Goal: Task Accomplishment & Management: Use online tool/utility

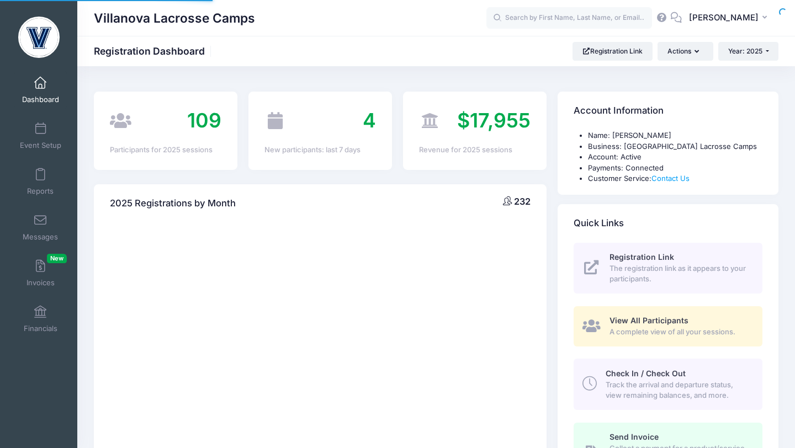
select select
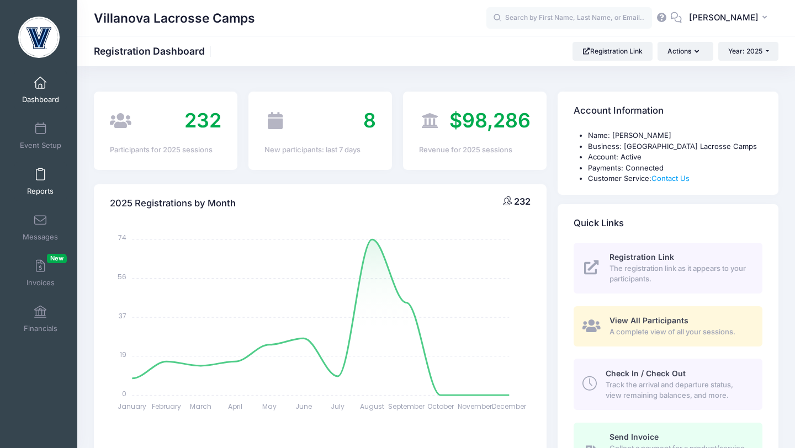
click at [37, 184] on link "Reports" at bounding box center [40, 181] width 52 height 39
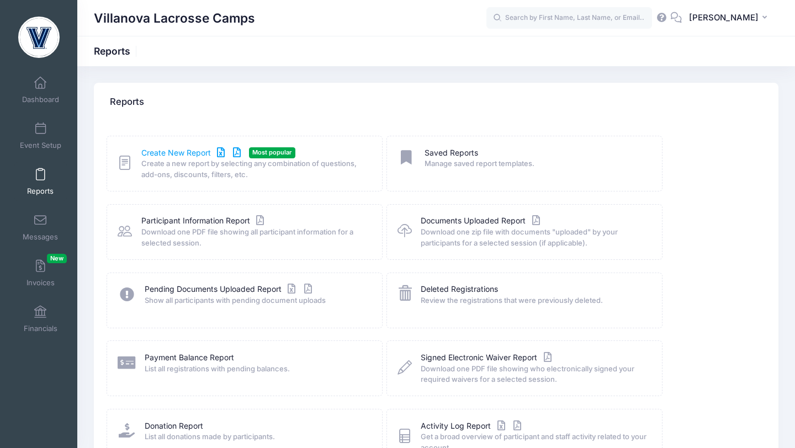
click at [193, 150] on link "Create New Report" at bounding box center [192, 153] width 103 height 12
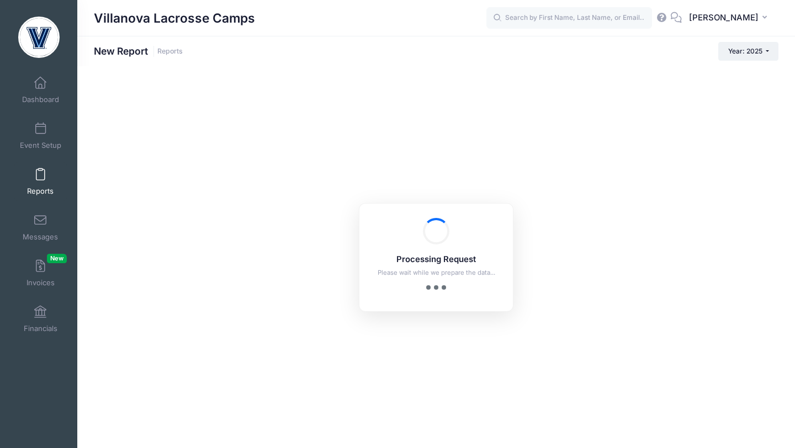
checkbox input "true"
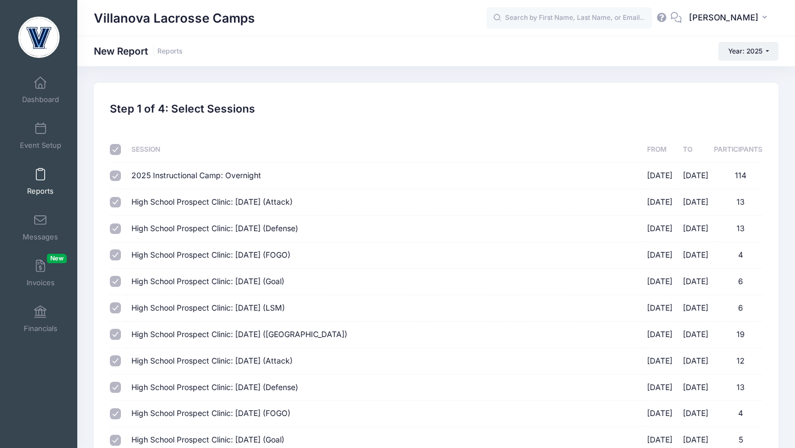
click at [118, 155] on th at bounding box center [118, 150] width 16 height 26
click at [116, 150] on input "checkbox" at bounding box center [115, 149] width 11 height 11
checkbox input "false"
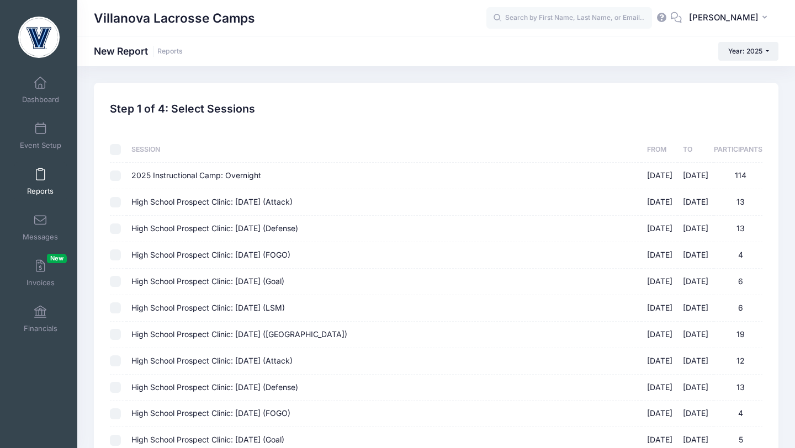
checkbox input "false"
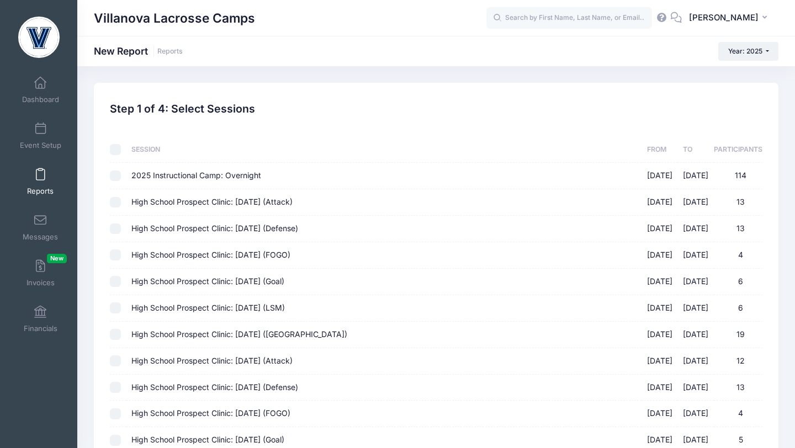
checkbox input "false"
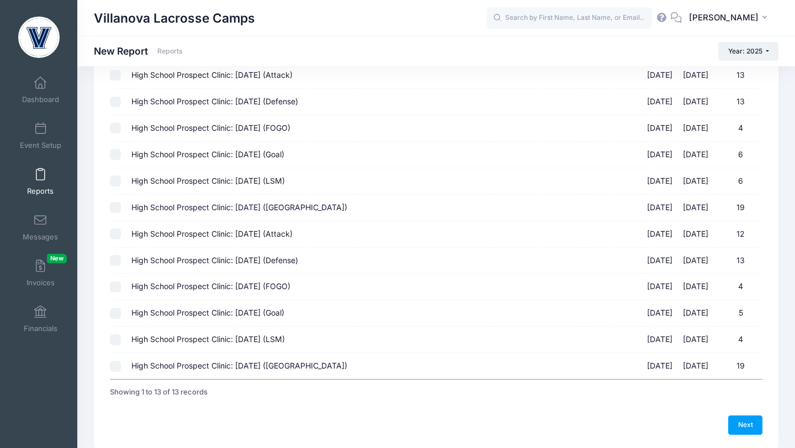
scroll to position [170, 0]
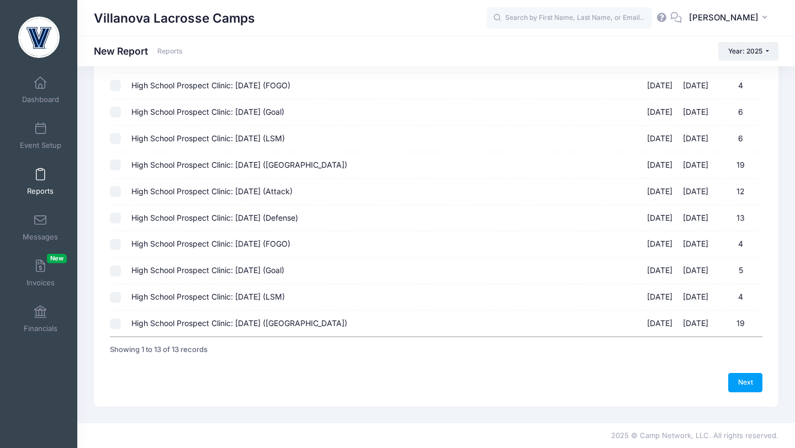
click at [114, 321] on input "High School Prospect Clinic: October 19 (Midfield) 10/19/2025 - 10/19/2025 19" at bounding box center [115, 324] width 11 height 11
checkbox input "true"
click at [114, 298] on input "High School Prospect Clinic: October 19 (LSM) 10/19/2025 - 10/19/2025 4" at bounding box center [115, 297] width 11 height 11
checkbox input "true"
click at [116, 272] on input "High School Prospect Clinic: October 19 (Goal) 10/19/2025 - 10/19/2025 5" at bounding box center [115, 271] width 11 height 11
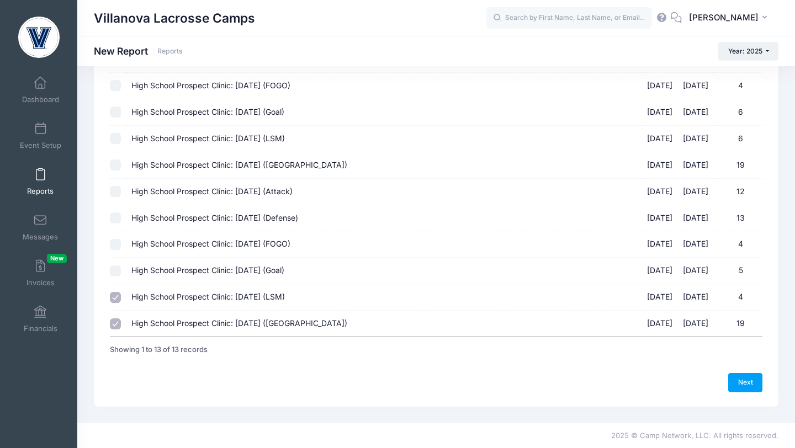
checkbox input "true"
click at [117, 251] on td at bounding box center [118, 244] width 16 height 27
click at [116, 244] on input "High School Prospect Clinic: October 19 (FOGO) 10/19/2025 - 10/19/2025 4" at bounding box center [115, 244] width 11 height 11
checkbox input "true"
click at [116, 218] on input "High School Prospect Clinic: October 19 (Defense) 10/19/2025 - 10/19/2025 13" at bounding box center [115, 218] width 11 height 11
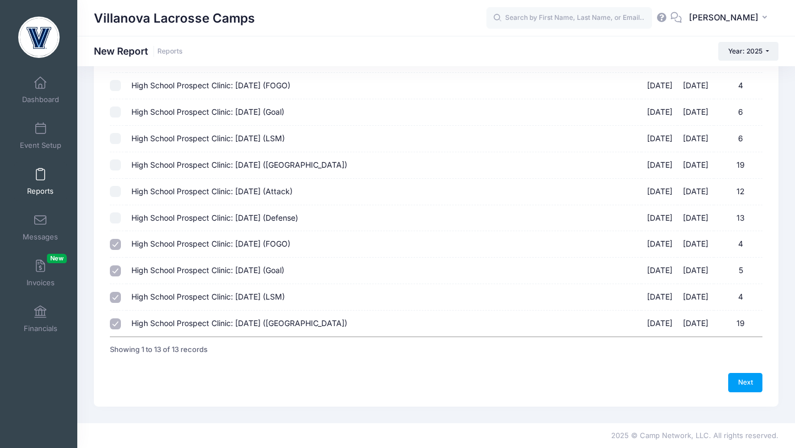
checkbox input "true"
click at [117, 192] on input "High School Prospect Clinic: October 19 (Attack) 10/19/2025 - 10/19/2025 12" at bounding box center [115, 191] width 11 height 11
checkbox input "true"
click at [742, 383] on link "Next" at bounding box center [746, 382] width 34 height 19
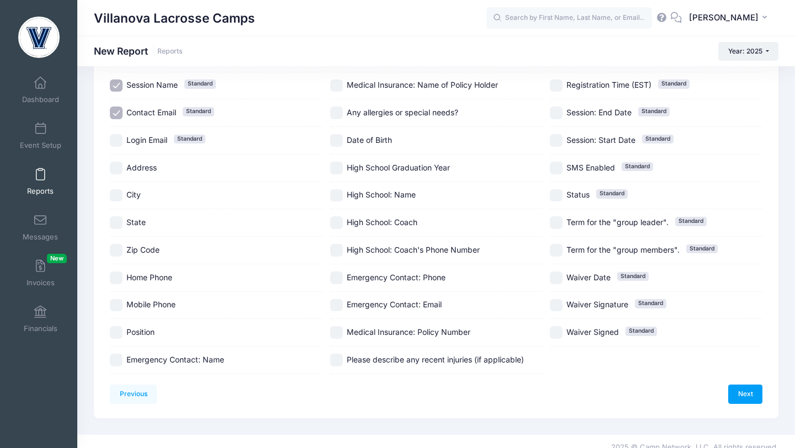
scroll to position [178, 0]
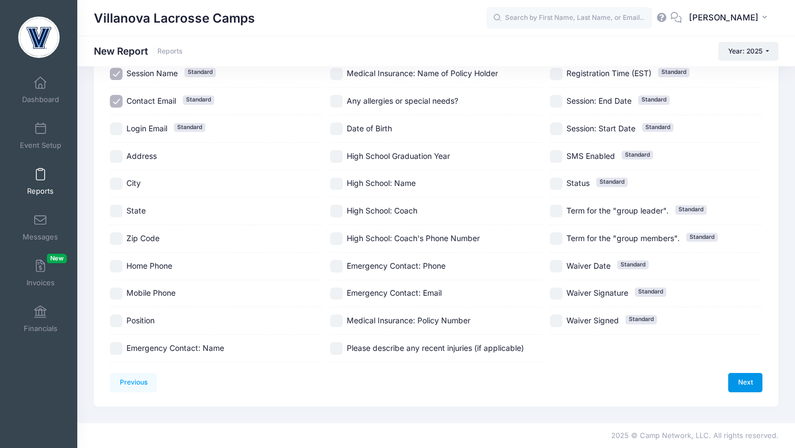
click at [738, 382] on link "Next" at bounding box center [746, 382] width 34 height 19
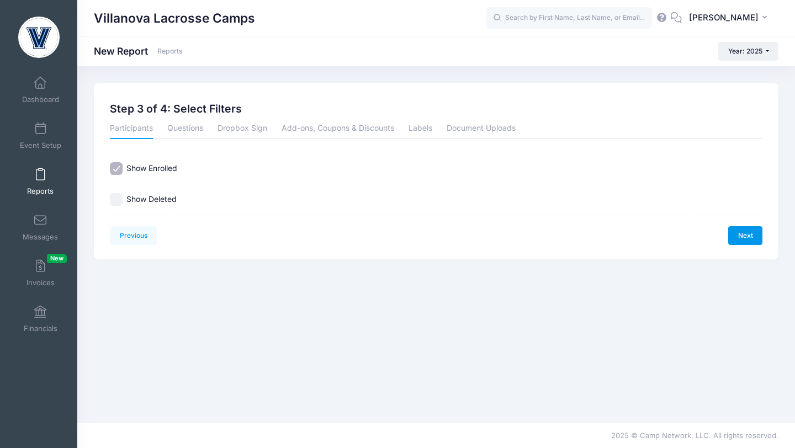
click at [742, 233] on link "Next" at bounding box center [746, 235] width 34 height 19
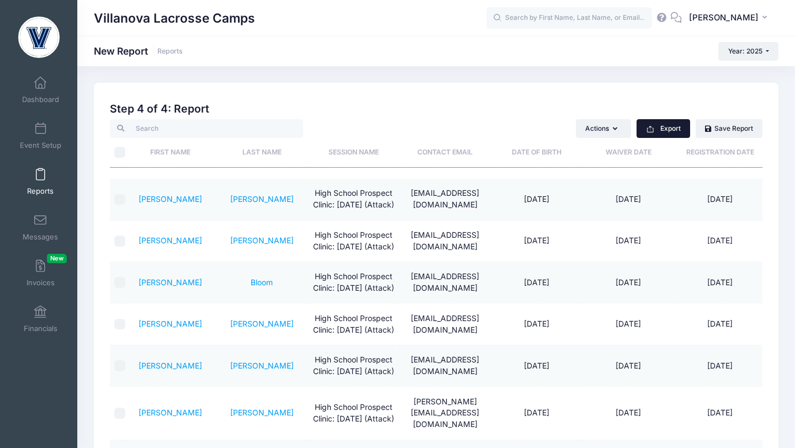
click at [659, 126] on button "Export" at bounding box center [664, 128] width 54 height 19
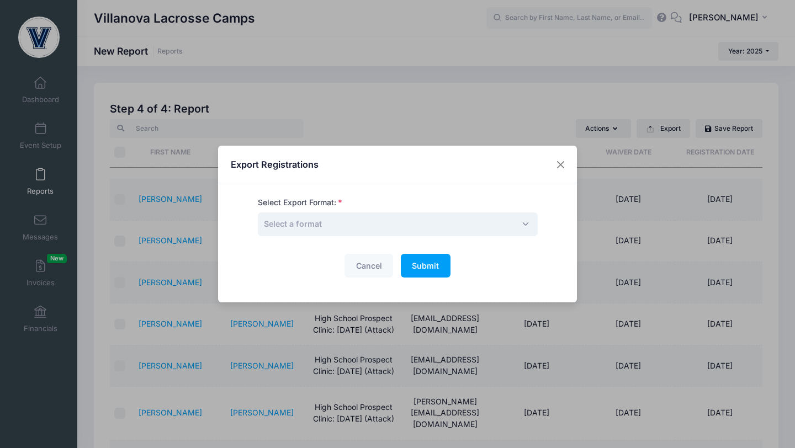
click at [403, 220] on span "Select a format" at bounding box center [398, 225] width 280 height 24
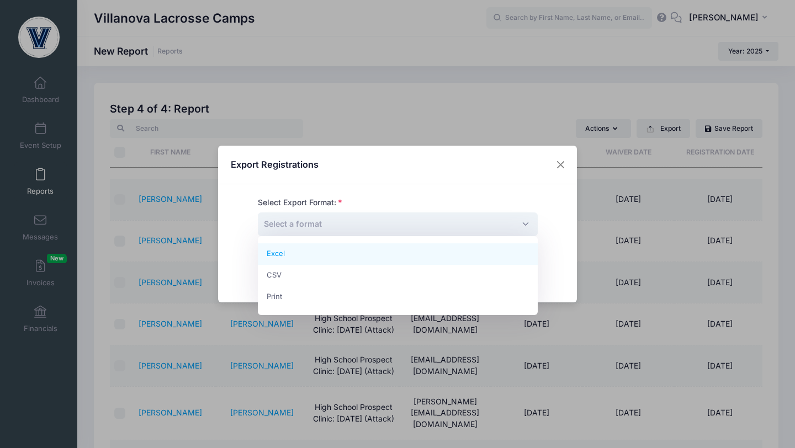
select select "excel"
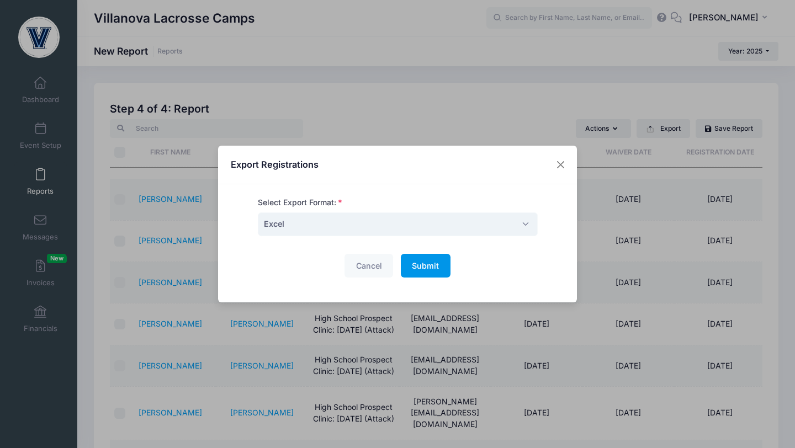
click at [418, 266] on span "Submit" at bounding box center [425, 265] width 27 height 9
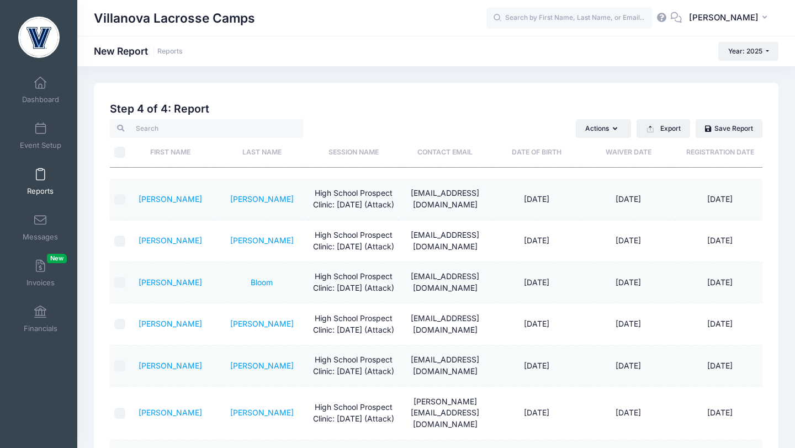
click at [40, 178] on span at bounding box center [40, 175] width 0 height 12
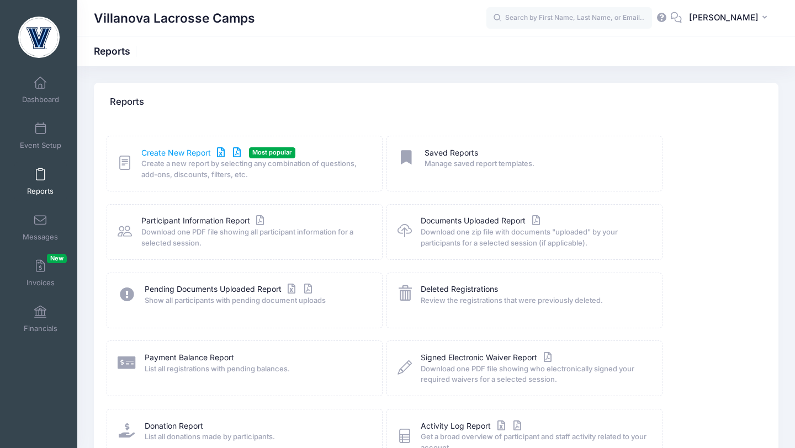
click at [172, 151] on link "Create New Report" at bounding box center [192, 153] width 103 height 12
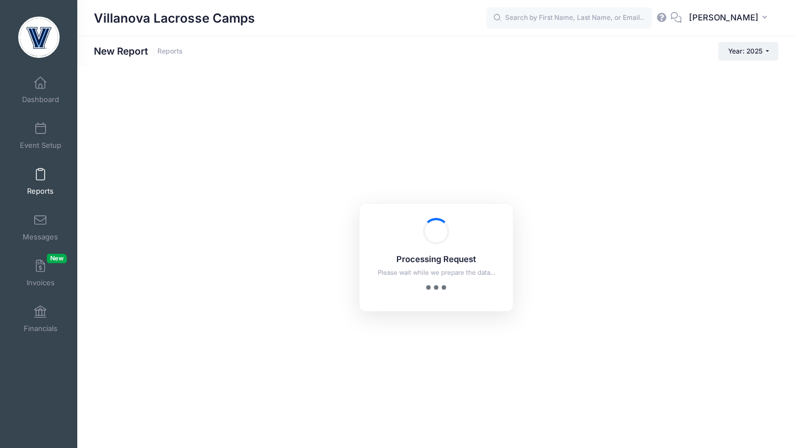
checkbox input "true"
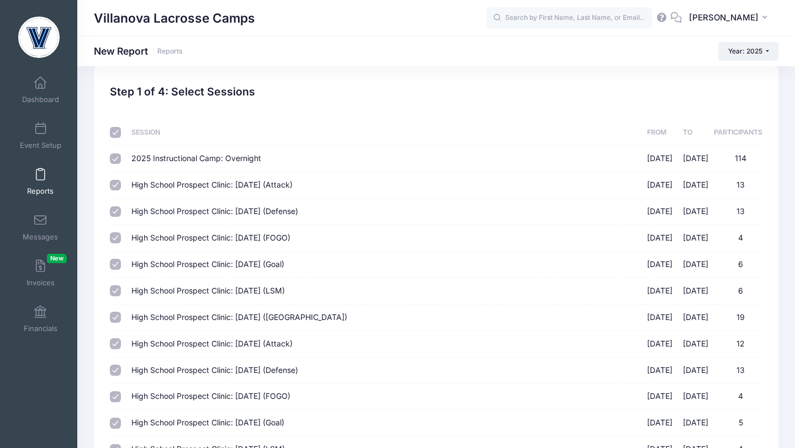
scroll to position [19, 0]
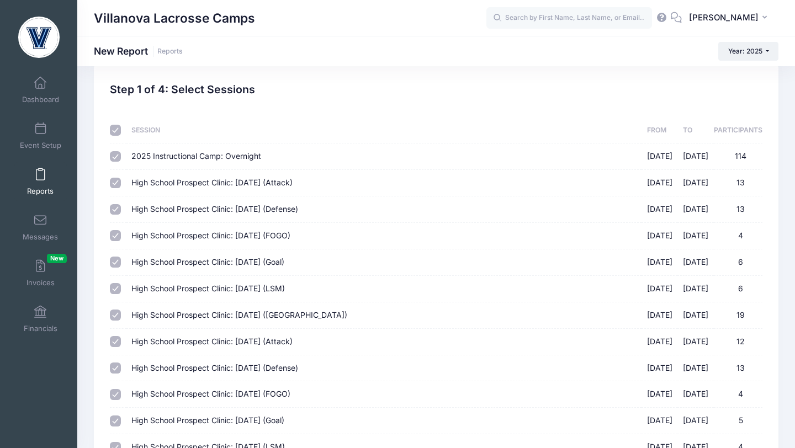
click at [118, 130] on input "checkbox" at bounding box center [115, 130] width 11 height 11
checkbox input "false"
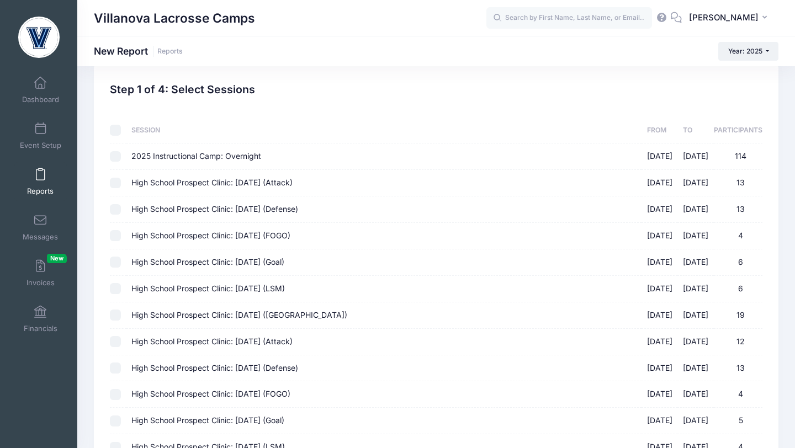
checkbox input "false"
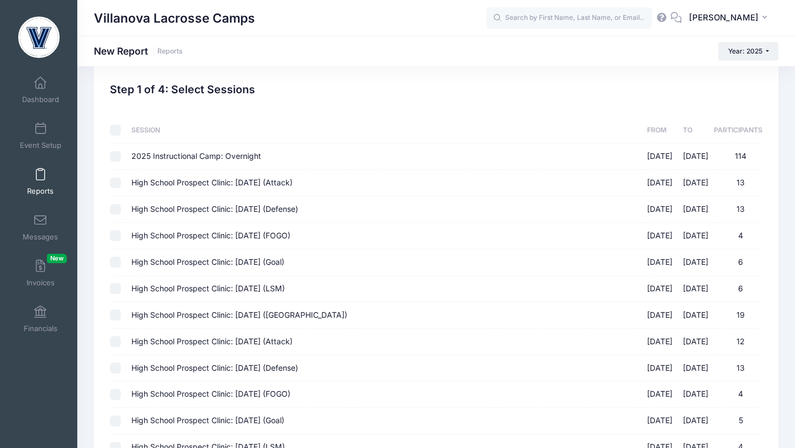
checkbox input "false"
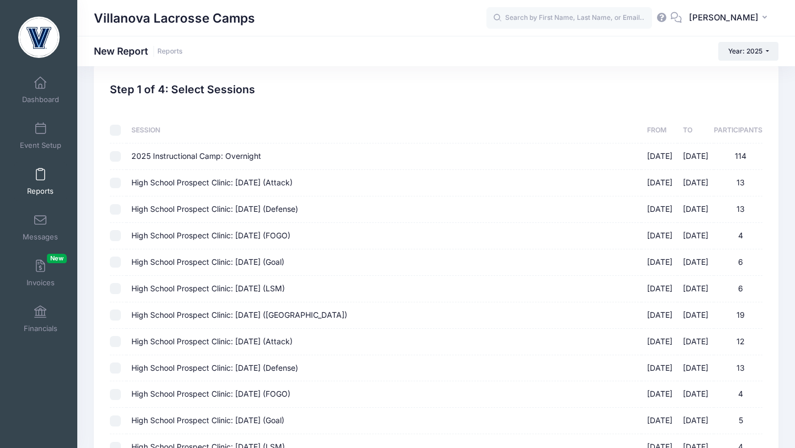
click at [114, 183] on input "High School Prospect Clinic: September 21 (Attack) 09/21/2025 - 09/21/2025 13" at bounding box center [115, 183] width 11 height 11
checkbox input "true"
click at [117, 210] on input "High School Prospect Clinic: September 21 (Defense) 09/21/2025 - 09/21/2025 13" at bounding box center [115, 209] width 11 height 11
checkbox input "true"
click at [116, 235] on input "High School Prospect Clinic: September 21 (FOGO) 09/21/2025 - 09/21/2025 4" at bounding box center [115, 235] width 11 height 11
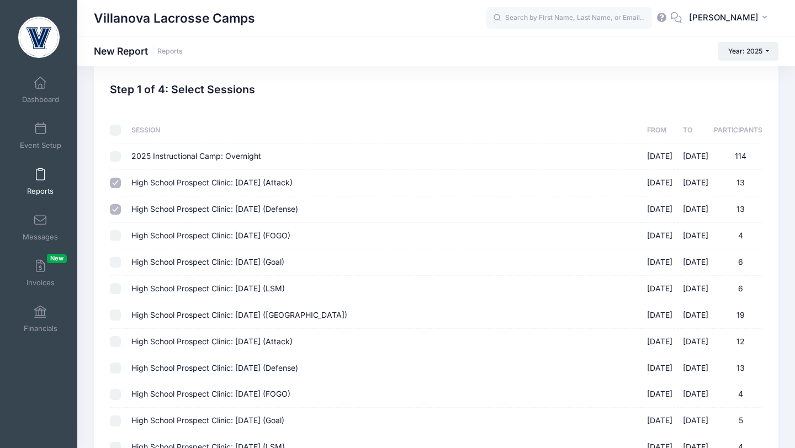
checkbox input "true"
click at [116, 262] on input "High School Prospect Clinic: September 21 (Goal) 09/21/2025 - 09/21/2025 6" at bounding box center [115, 262] width 11 height 11
checkbox input "true"
click at [118, 297] on td at bounding box center [118, 289] width 16 height 27
click at [118, 293] on input "High School Prospect Clinic: September 21 (LSM) 09/21/2025 - 09/21/2025 6" at bounding box center [115, 288] width 11 height 11
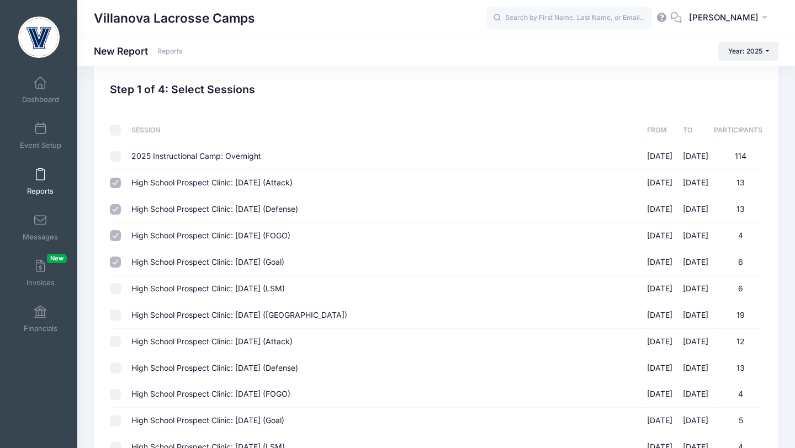
checkbox input "true"
click at [118, 314] on input "High School Prospect Clinic: September 21 (Midfield) 09/21/2025 - 09/21/2025 19" at bounding box center [115, 315] width 11 height 11
checkbox input "true"
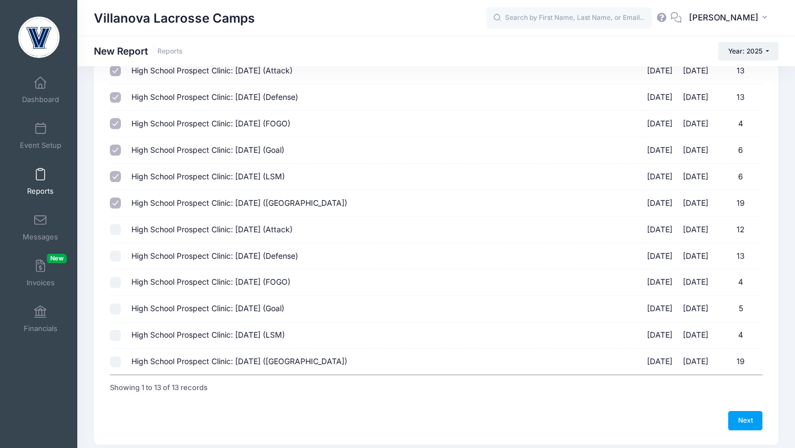
scroll to position [170, 0]
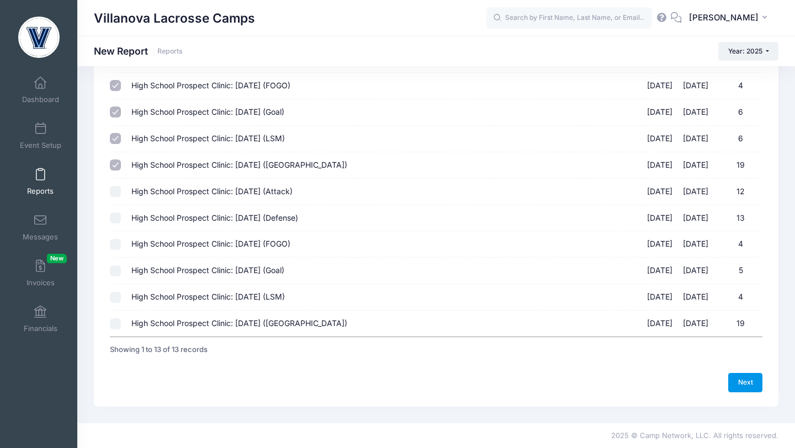
click at [753, 385] on link "Next" at bounding box center [746, 382] width 34 height 19
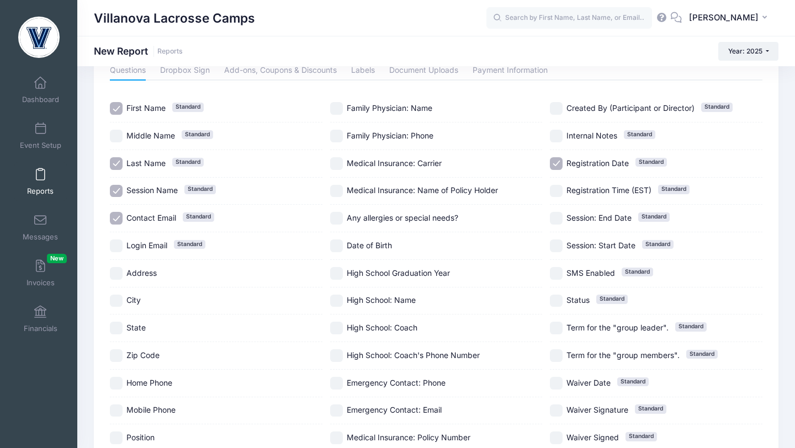
scroll to position [65, 0]
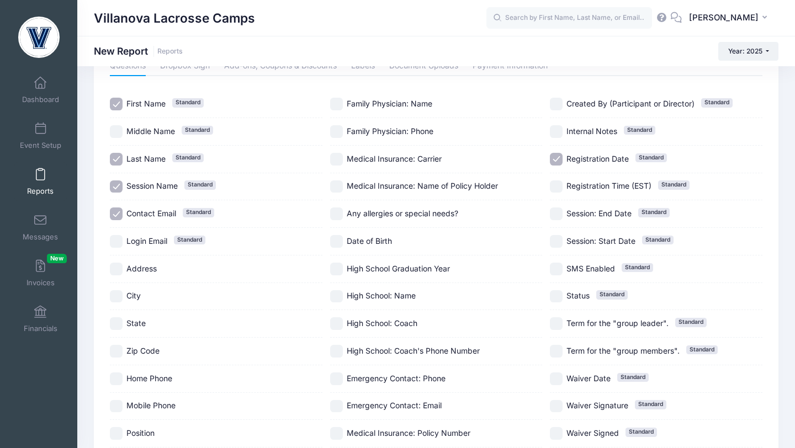
click at [117, 216] on input "Contact Email Standard" at bounding box center [116, 214] width 13 height 13
checkbox input "false"
click at [340, 407] on input "Emergency Contact: Email" at bounding box center [336, 406] width 13 height 13
checkbox input "true"
click at [343, 241] on label "Date of Birth" at bounding box center [436, 241] width 213 height 13
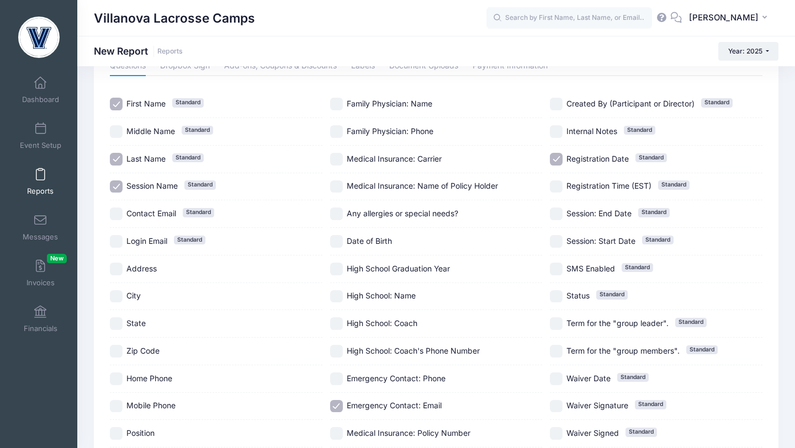
checkbox input "true"
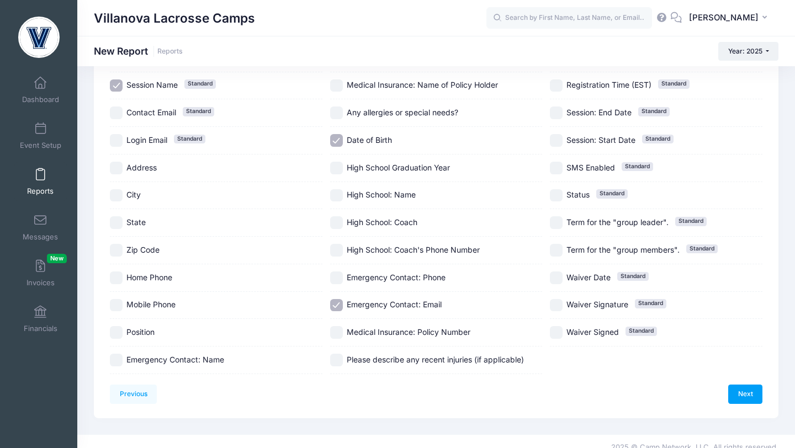
scroll to position [178, 0]
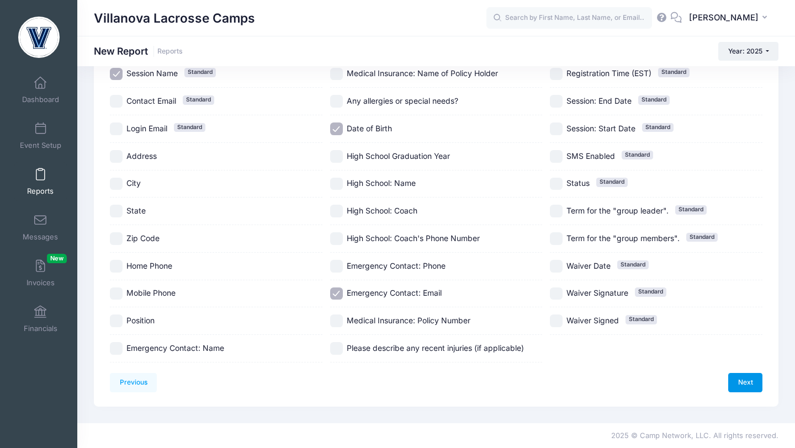
click at [748, 382] on link "Next" at bounding box center [746, 382] width 34 height 19
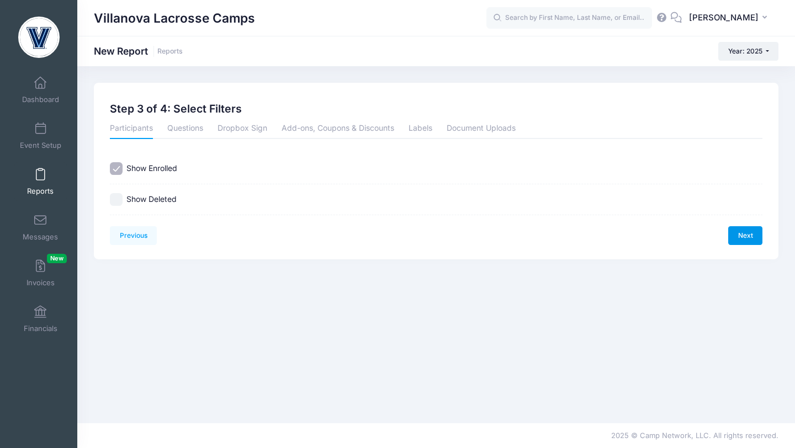
click at [746, 237] on link "Next" at bounding box center [746, 235] width 34 height 19
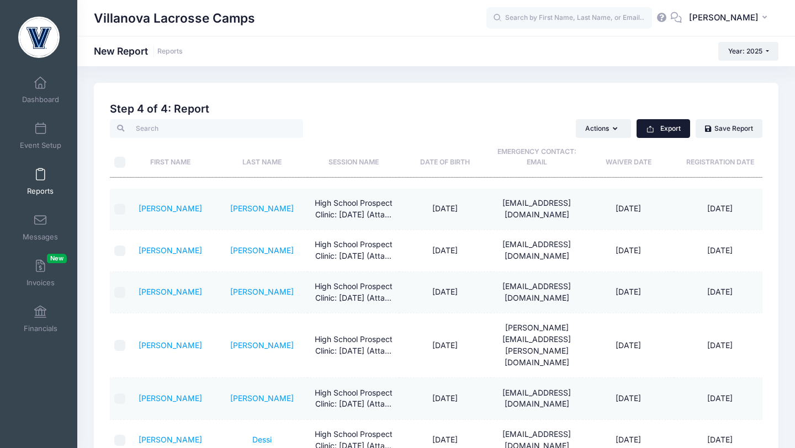
click at [657, 129] on button "Export" at bounding box center [664, 128] width 54 height 19
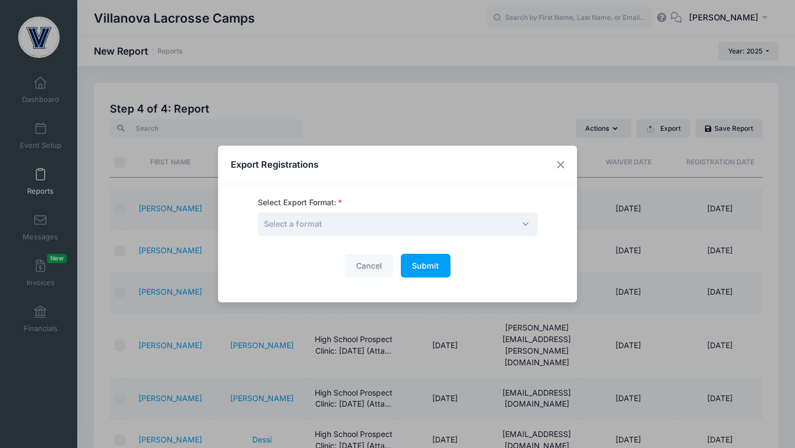
click at [392, 224] on span "Select a format" at bounding box center [398, 225] width 280 height 24
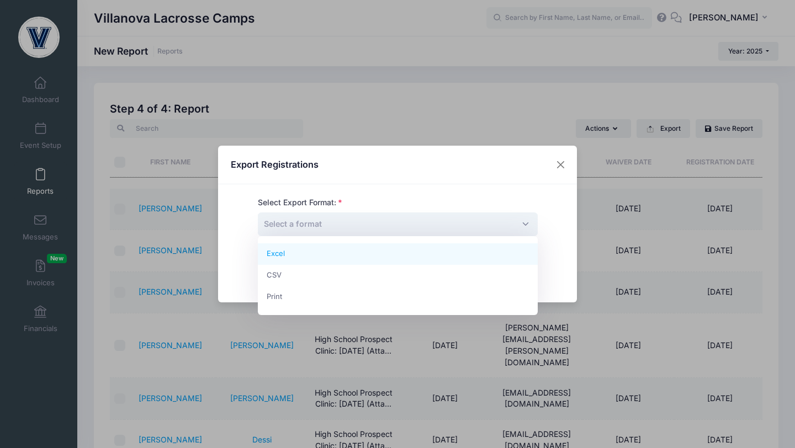
select select "excel"
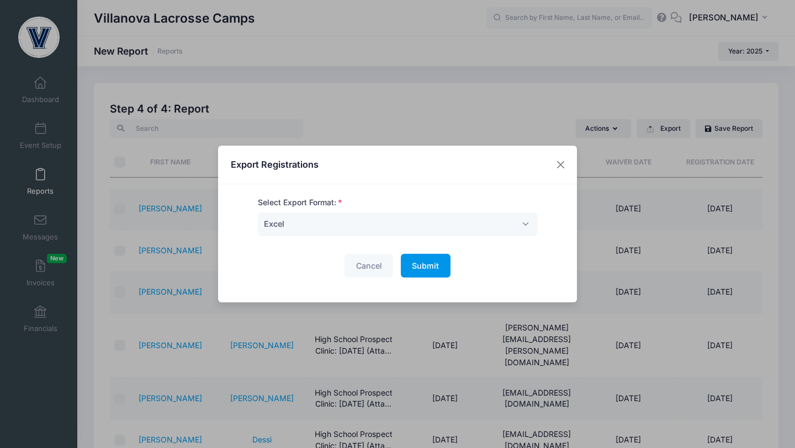
click at [416, 267] on span "Submit" at bounding box center [425, 265] width 27 height 9
